Goal: Navigation & Orientation: Understand site structure

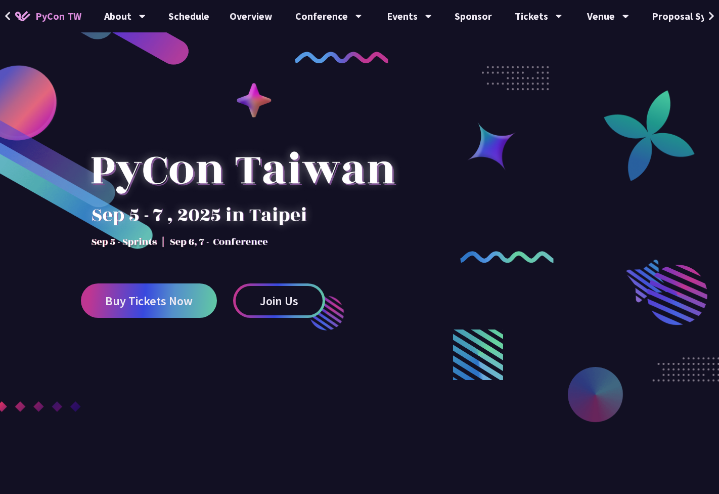
click at [713, 15] on icon at bounding box center [711, 16] width 5 height 9
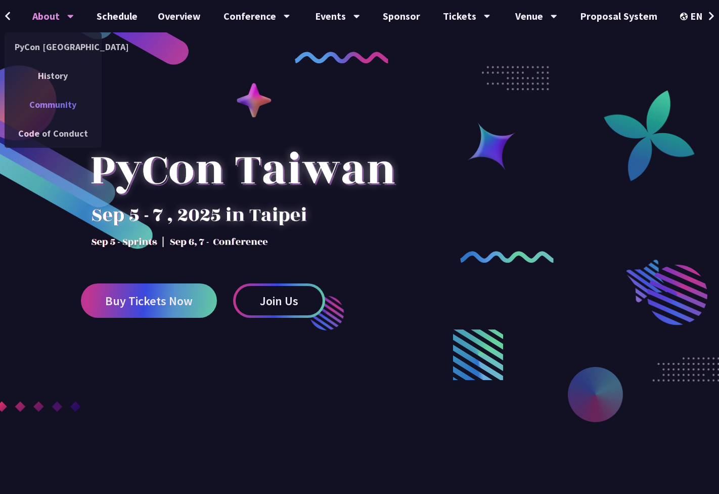
click at [48, 105] on link "Community" at bounding box center [53, 105] width 97 height 24
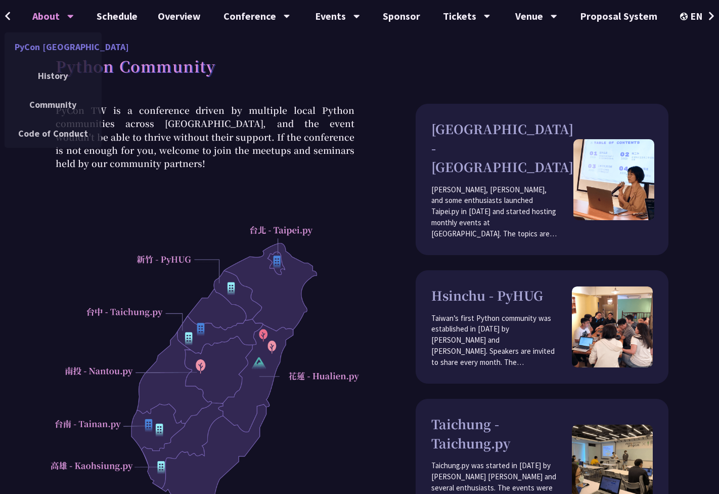
click at [55, 44] on link "PyCon [GEOGRAPHIC_DATA]" at bounding box center [53, 47] width 97 height 24
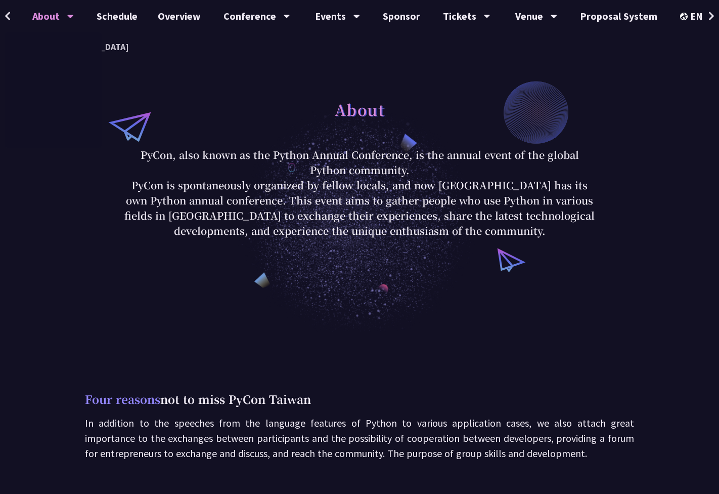
click at [10, 18] on icon at bounding box center [8, 16] width 7 height 10
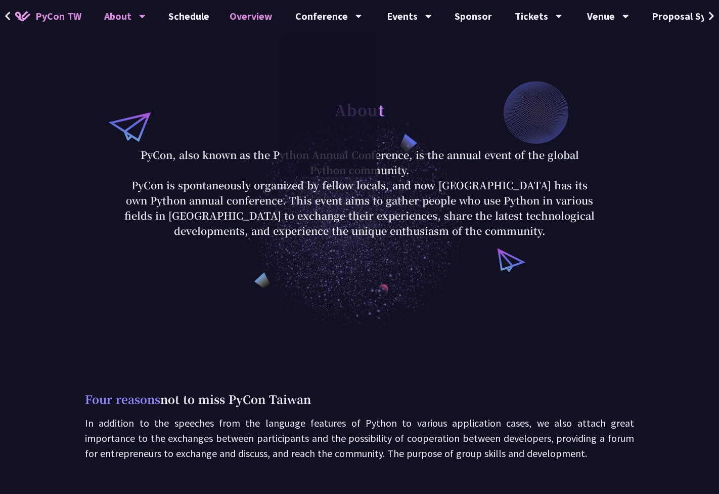
click at [254, 17] on link "Overview" at bounding box center [251, 16] width 63 height 32
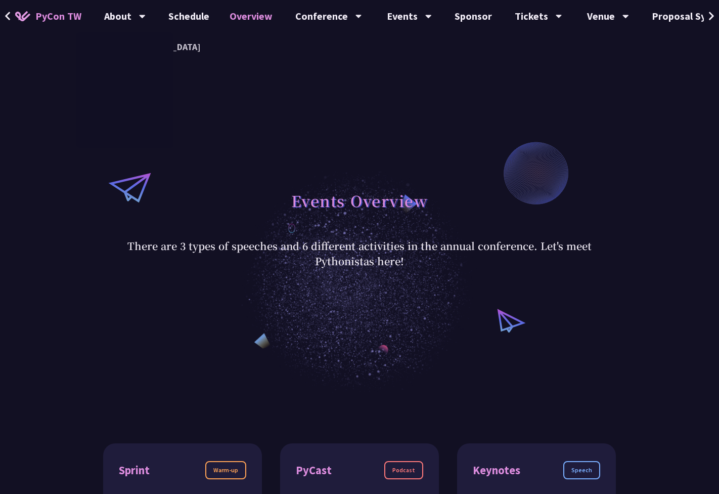
click at [59, 16] on span "PyCon TW" at bounding box center [58, 16] width 46 height 15
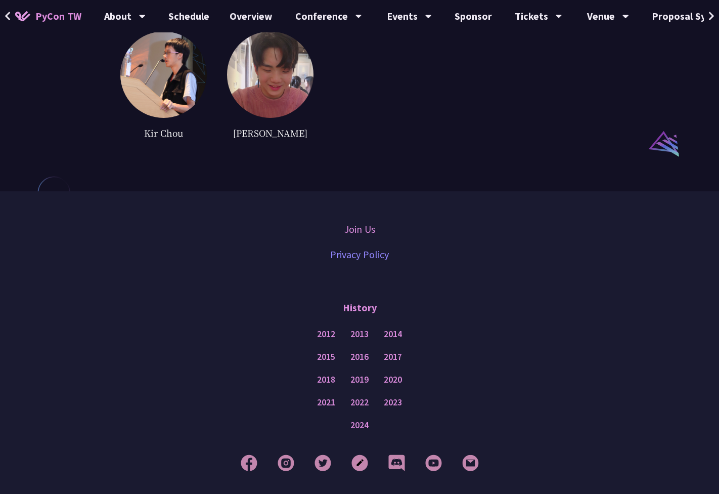
scroll to position [2631, 0]
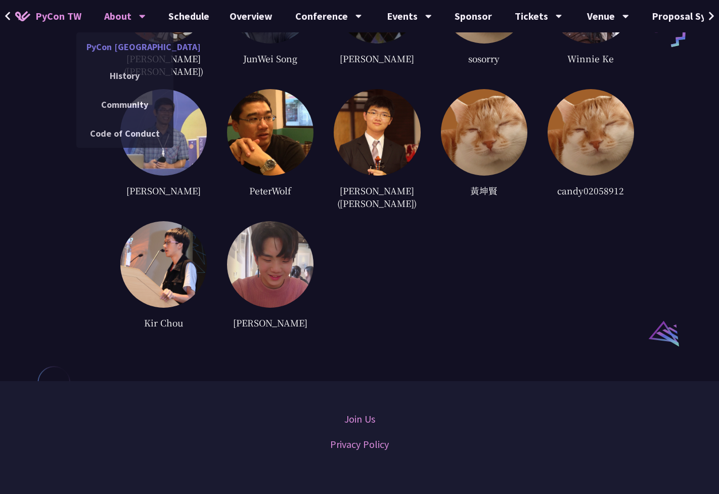
click at [124, 50] on link "PyCon [GEOGRAPHIC_DATA]" at bounding box center [124, 47] width 97 height 24
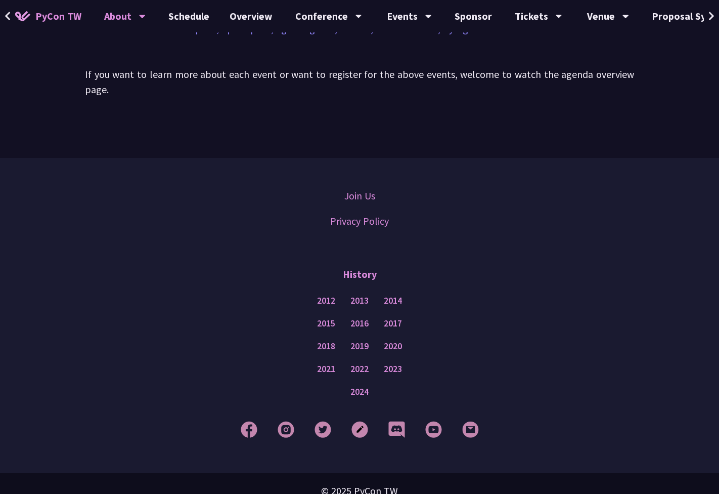
scroll to position [828, 0]
click at [357, 386] on link "2024" at bounding box center [360, 392] width 18 height 13
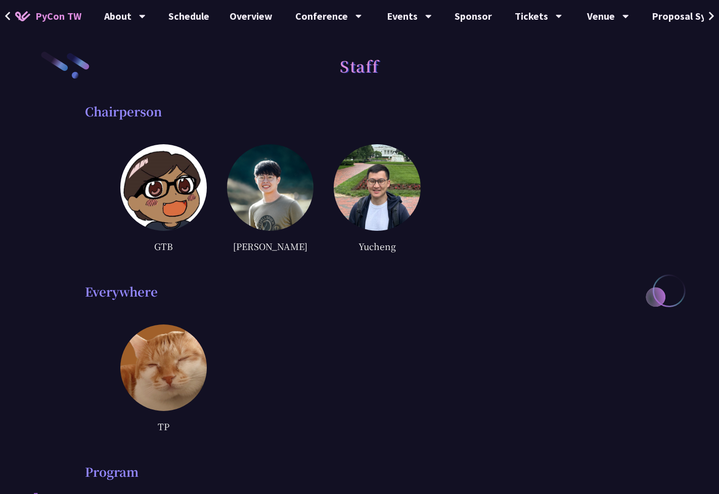
click at [468, 80] on div "Staff" at bounding box center [359, 77] width 549 height 53
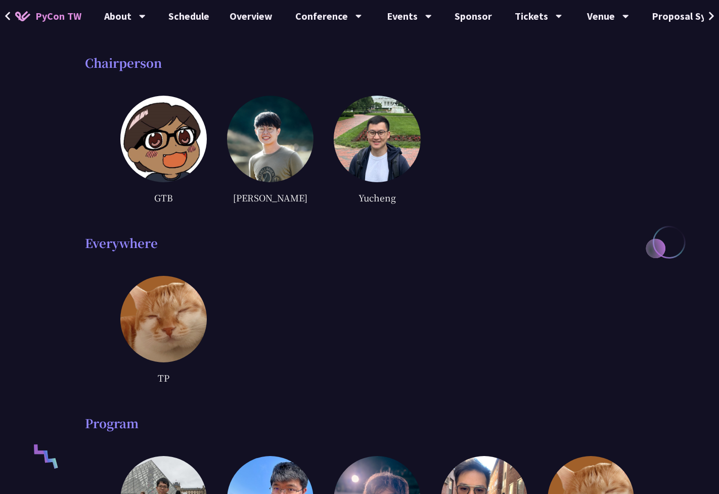
scroll to position [9, 0]
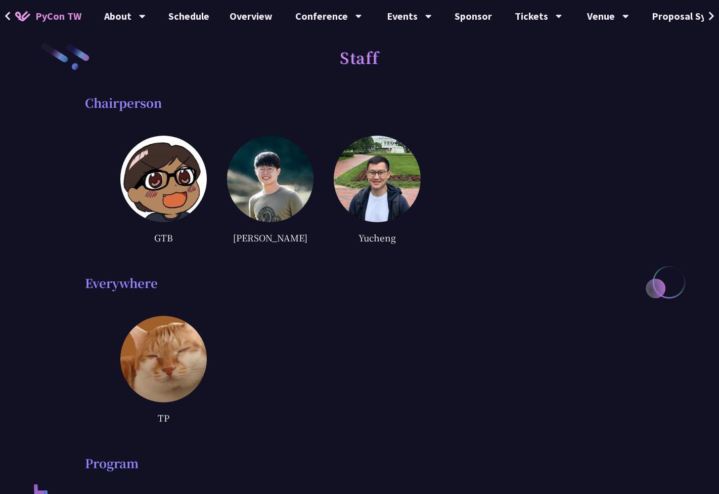
click at [275, 161] on img at bounding box center [270, 179] width 87 height 87
